Goal: Register for event/course

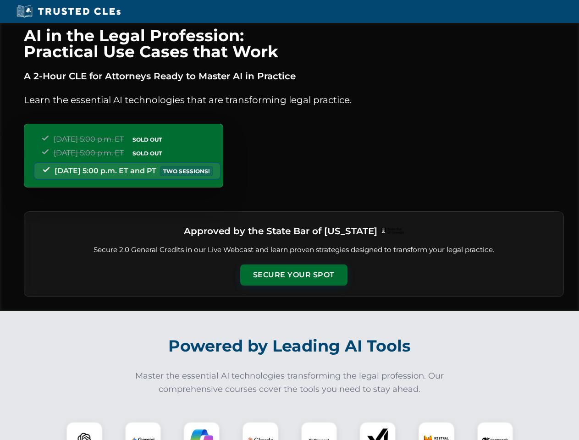
click at [294, 275] on button "Secure Your Spot" at bounding box center [293, 275] width 107 height 21
click at [84, 431] on img at bounding box center [84, 440] width 27 height 27
click at [143, 431] on img at bounding box center [143, 440] width 23 height 23
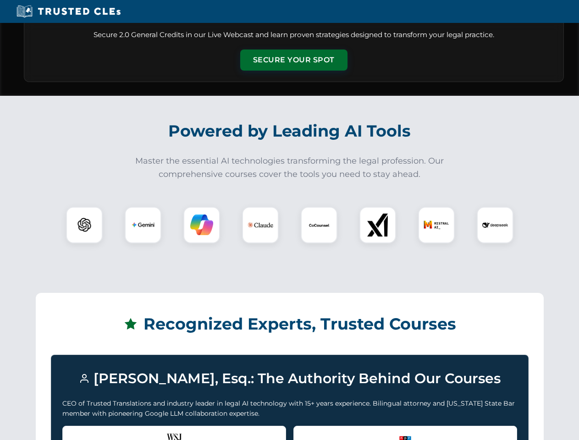
click at [202, 431] on div "Recognized by the WSJ [PERSON_NAME] was featured for his expertise in AI legal …" at bounding box center [174, 444] width 224 height 37
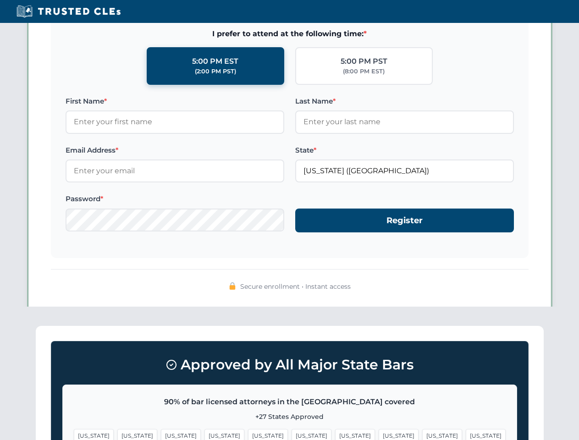
click at [423, 431] on span "[US_STATE]" at bounding box center [443, 435] width 40 height 13
